Goal: Check status: Check status

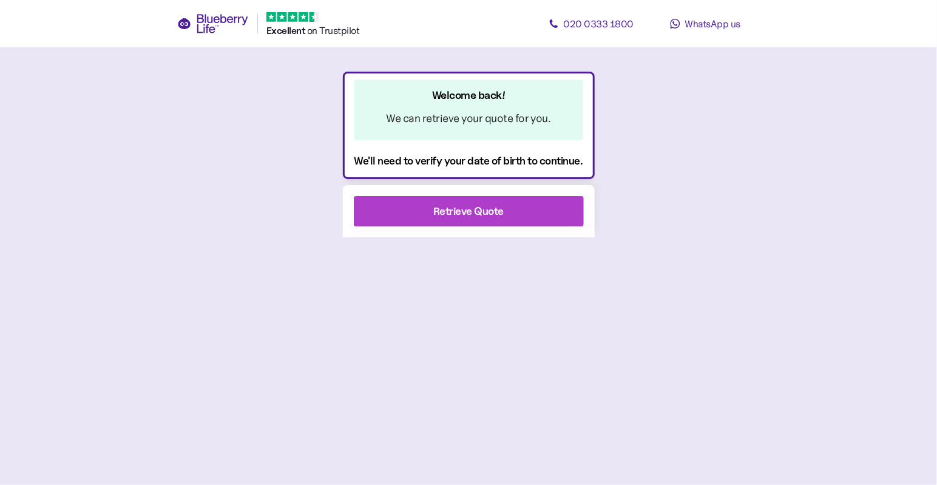
click at [491, 227] on div "Retrieve Quote" at bounding box center [469, 211] width 252 height 52
click at [481, 216] on div "Retrieve Quote" at bounding box center [468, 211] width 70 height 16
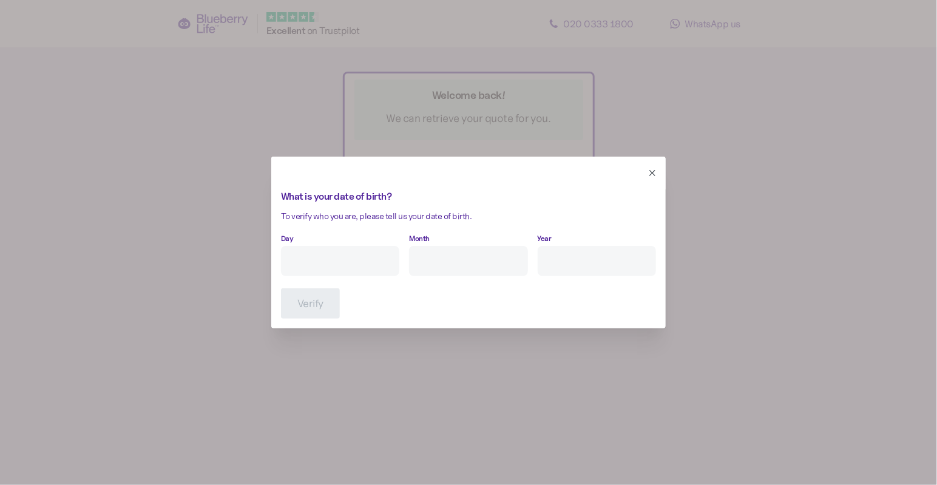
click at [352, 249] on input "Day" at bounding box center [340, 261] width 118 height 30
type input "26"
type input "1"
type input "****"
click button "Verify" at bounding box center [310, 303] width 59 height 30
